Goal: Check status: Check status

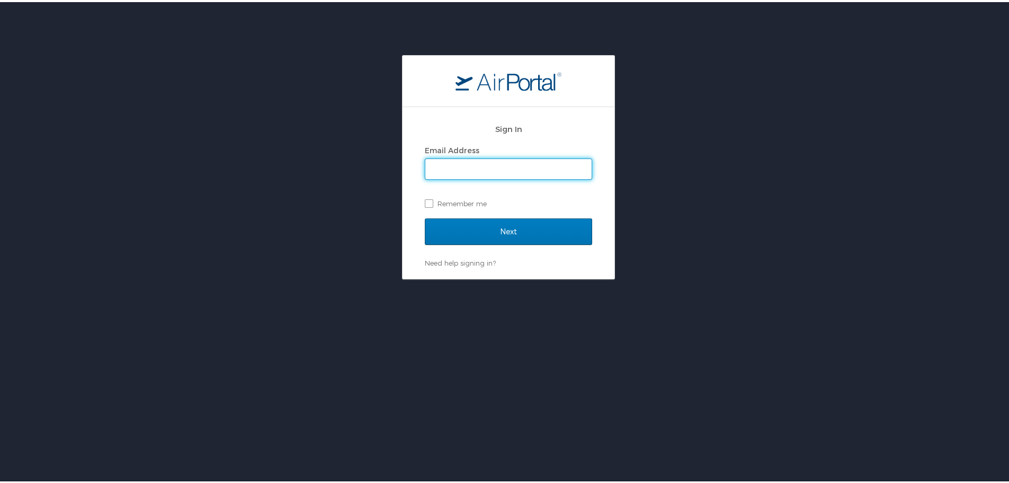
click at [464, 167] on input "Email Address" at bounding box center [508, 167] width 166 height 20
type input "bram.blackwell@sepro.com"
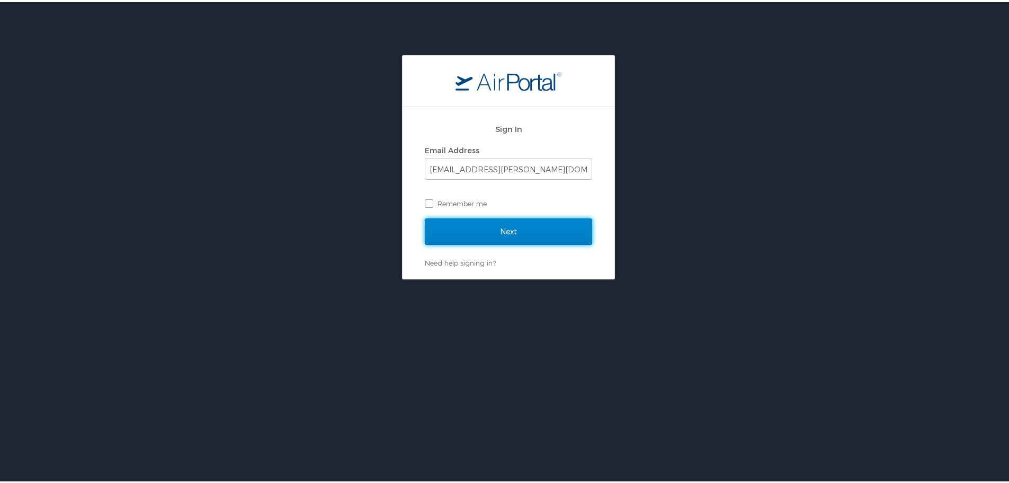
click at [474, 234] on input "Next" at bounding box center [508, 229] width 167 height 26
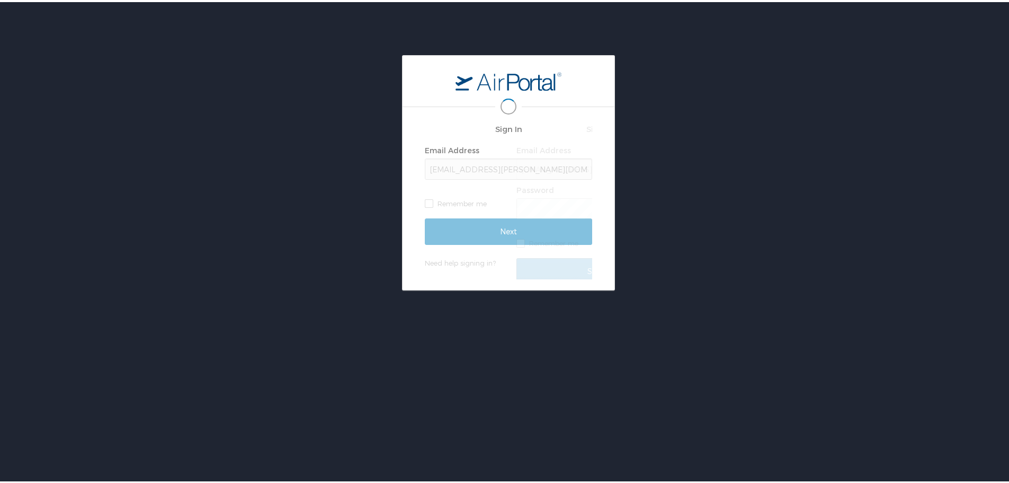
scroll to position [0, 1]
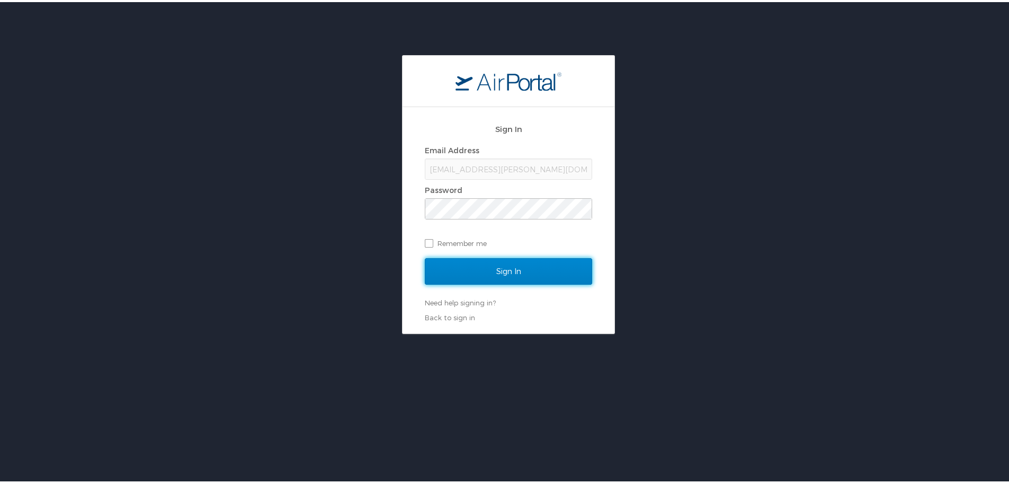
click at [473, 269] on input "Sign In" at bounding box center [508, 269] width 167 height 26
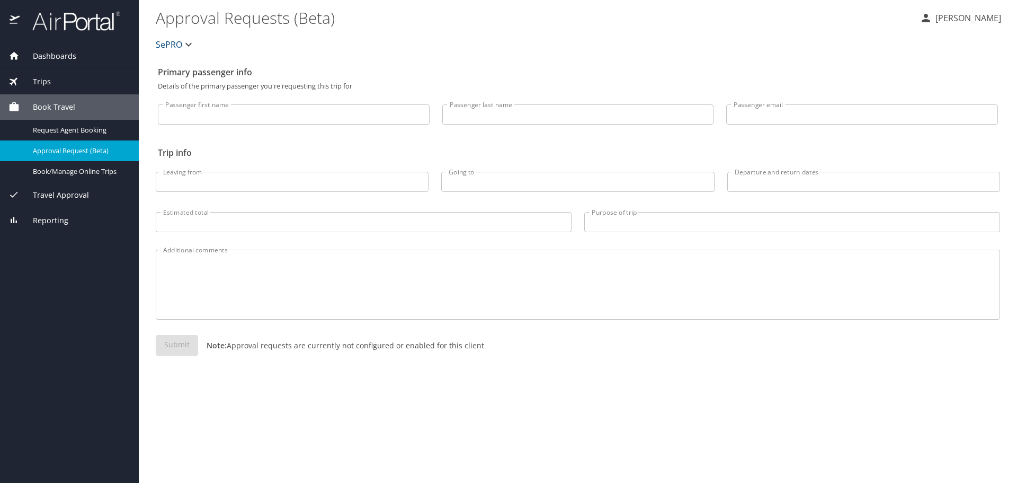
click at [41, 77] on span "Trips" at bounding box center [35, 82] width 31 height 12
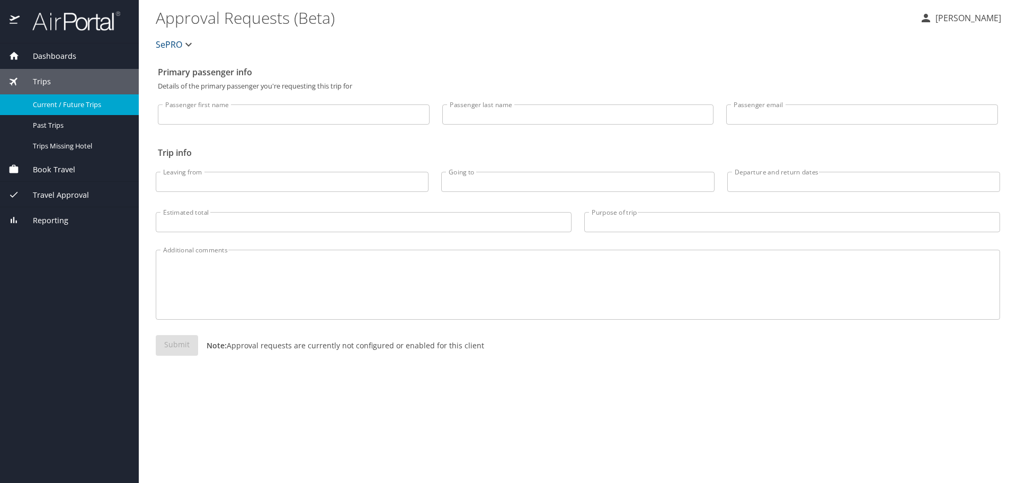
click at [53, 103] on span "Current / Future Trips" at bounding box center [79, 105] width 93 height 10
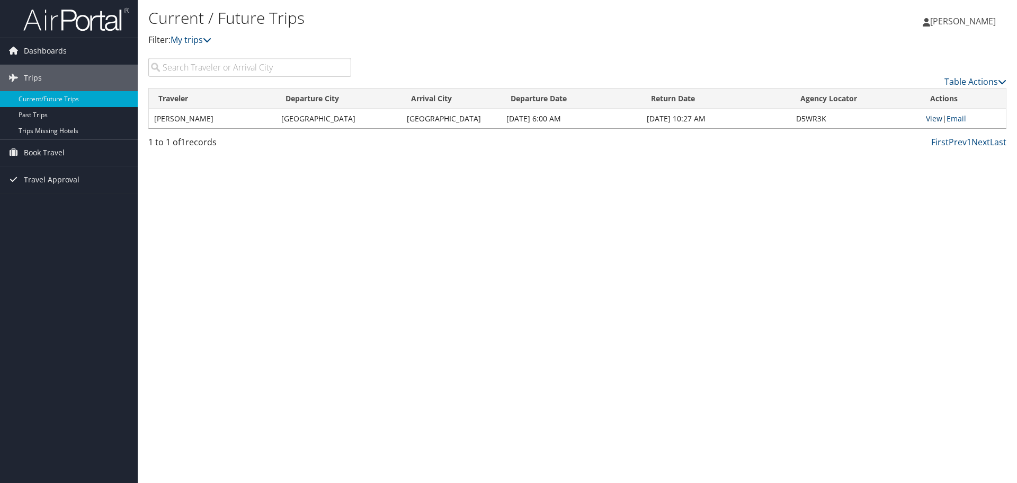
click at [934, 120] on link "View" at bounding box center [934, 118] width 16 height 10
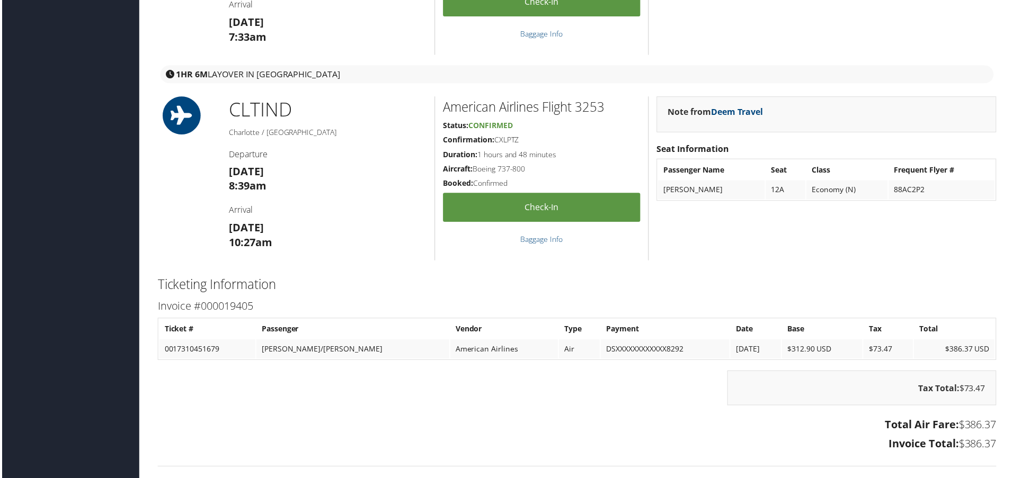
scroll to position [884, 0]
